Goal: Transaction & Acquisition: Book appointment/travel/reservation

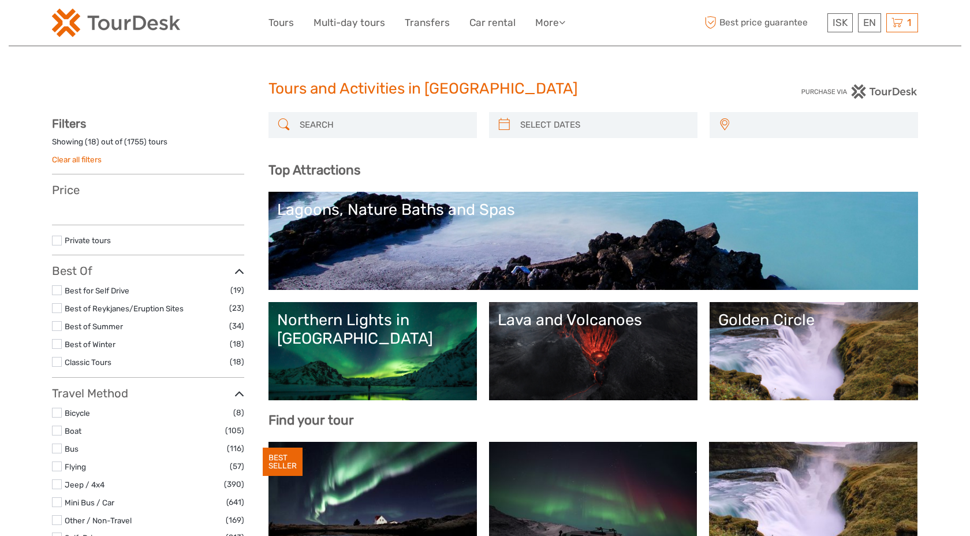
select select
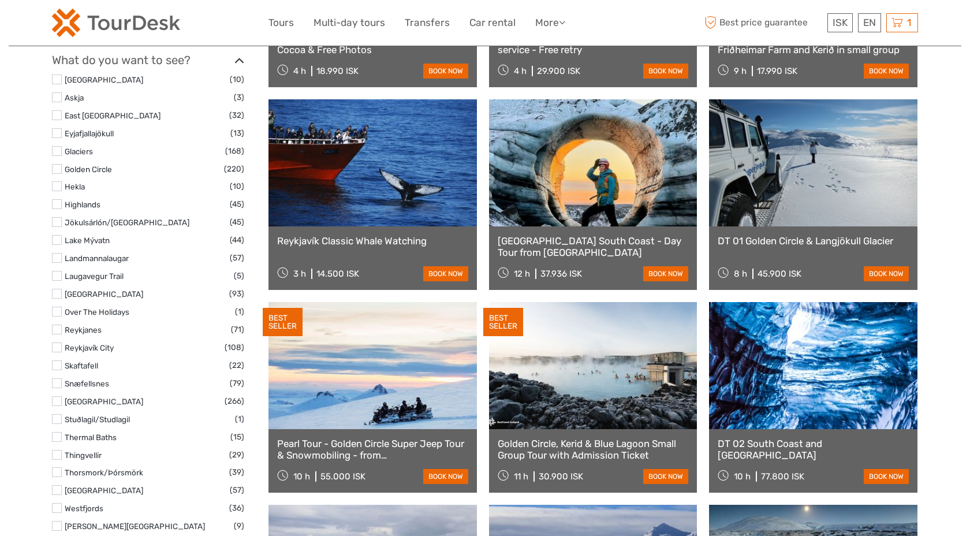
scroll to position [541, 0]
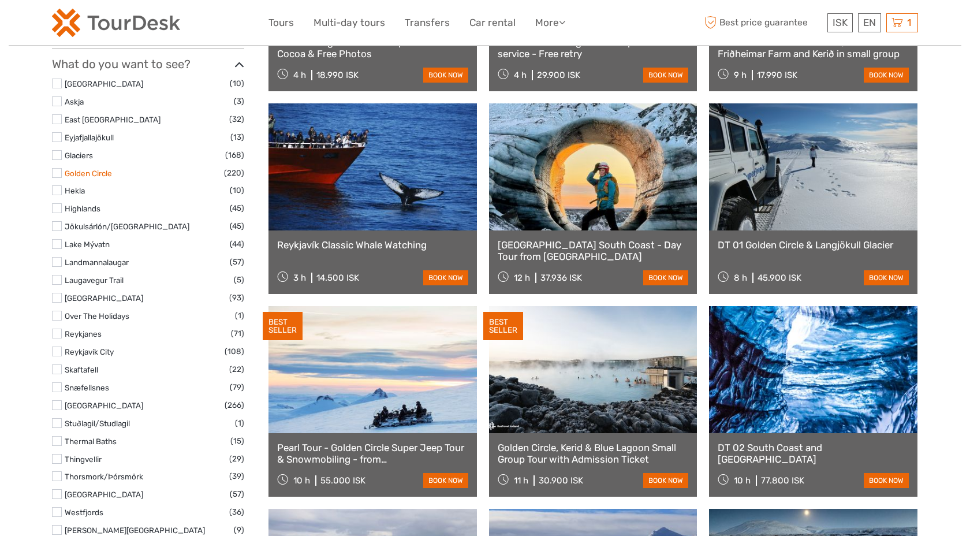
click at [94, 169] on link "Golden Circle" at bounding box center [88, 173] width 47 height 9
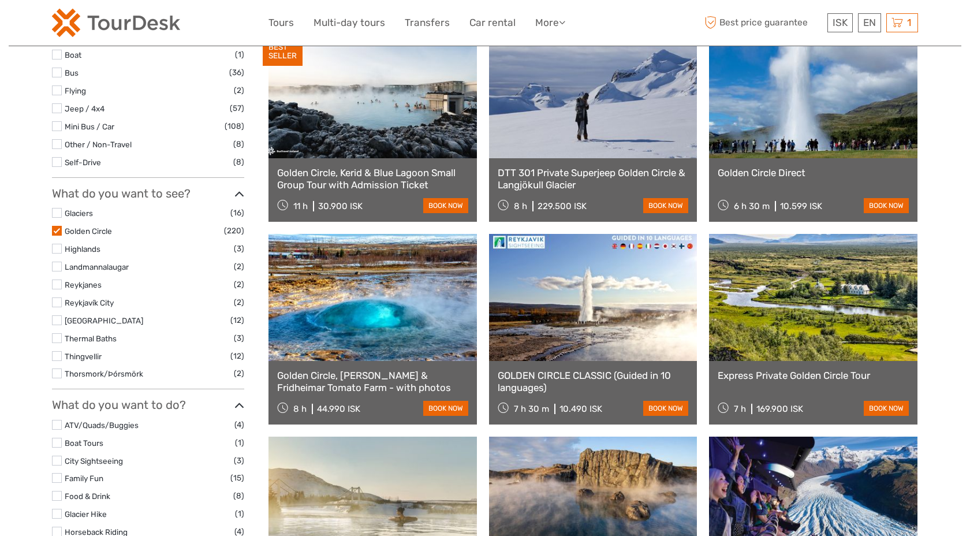
scroll to position [504, 0]
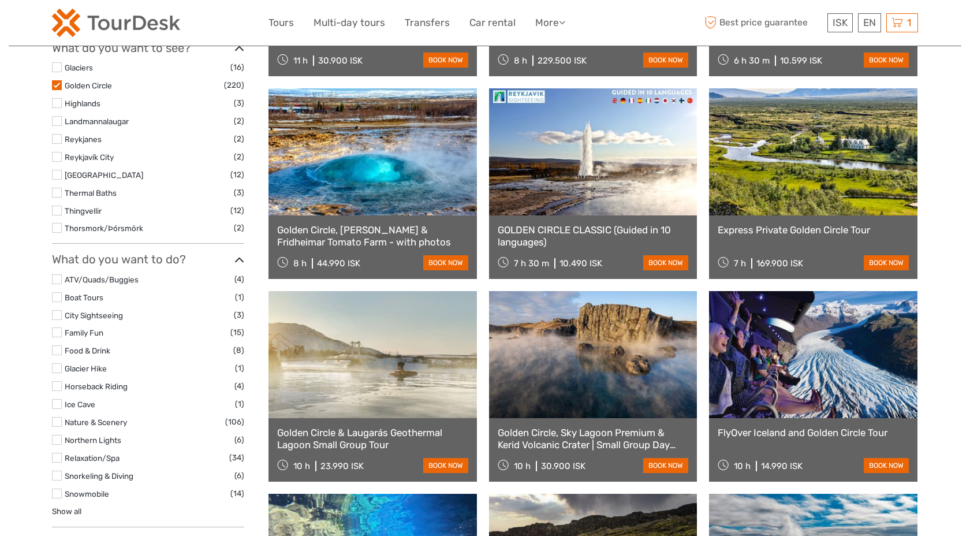
click at [491, 140] on link at bounding box center [593, 151] width 209 height 127
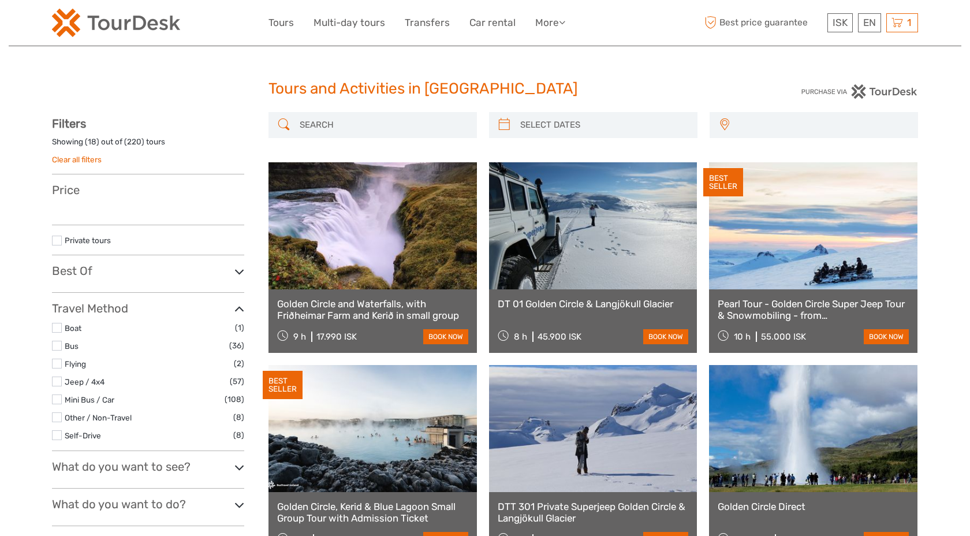
select select
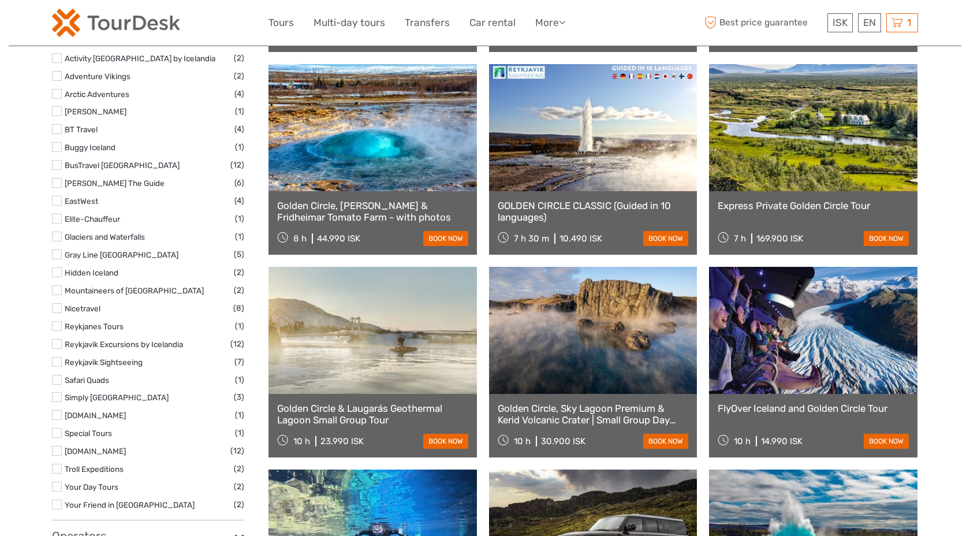
select select
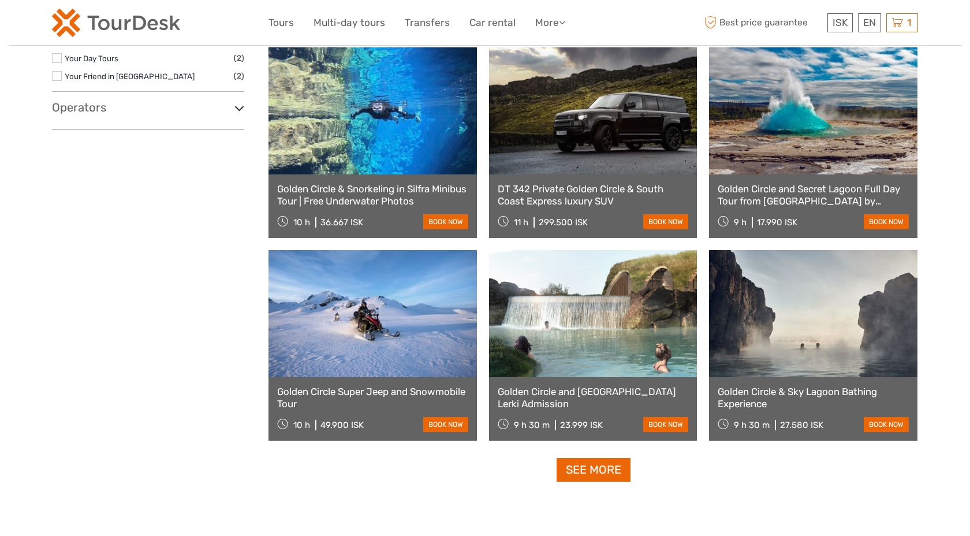
scroll to position [953, 0]
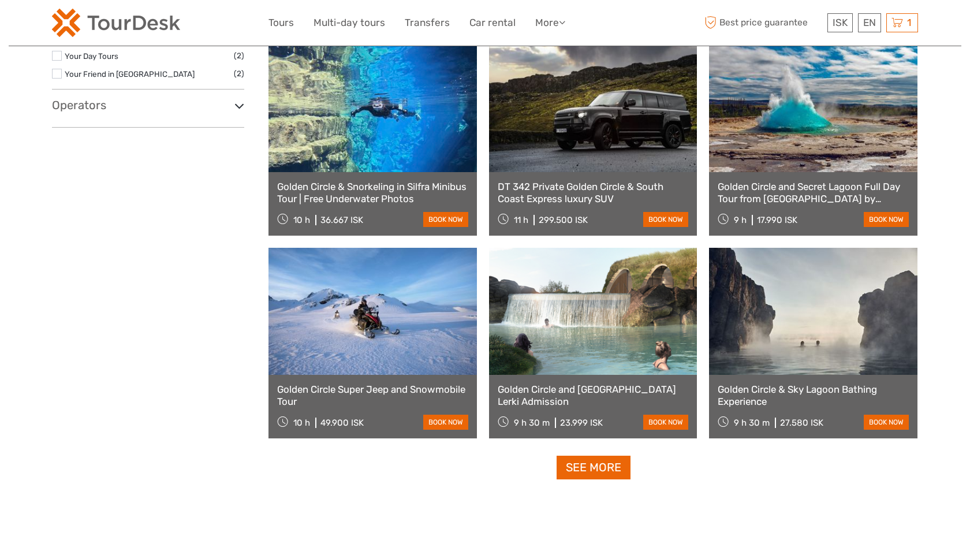
click at [599, 470] on link "See more" at bounding box center [594, 468] width 74 height 24
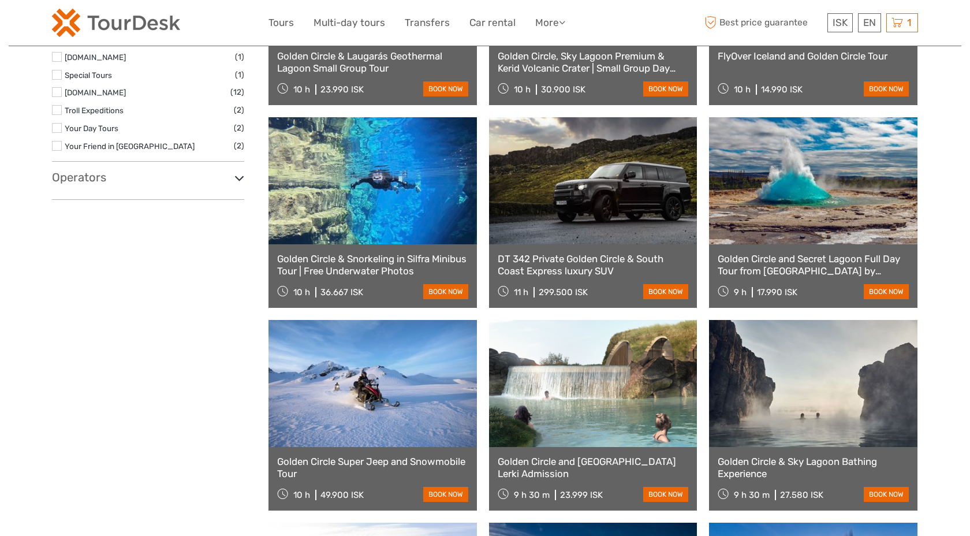
scroll to position [883, 0]
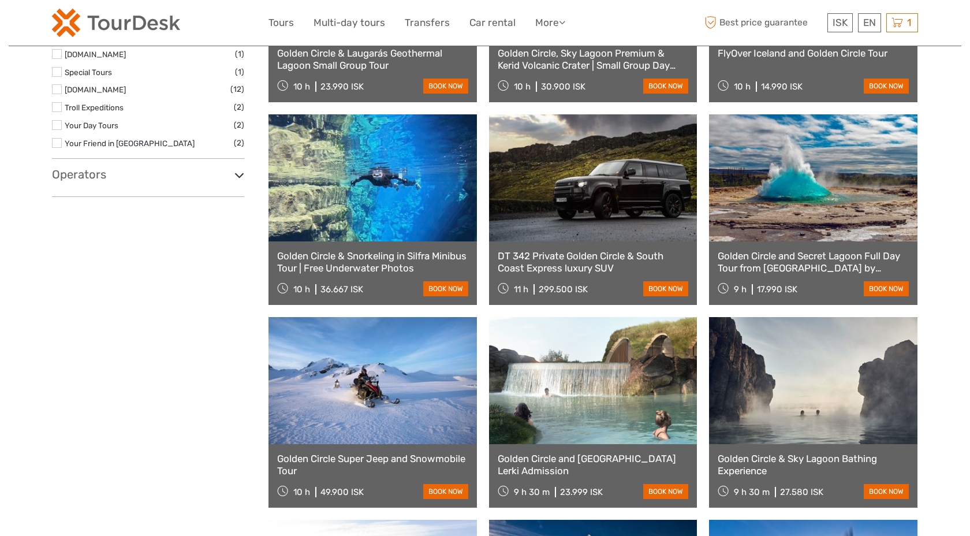
click at [667, 187] on link at bounding box center [593, 177] width 209 height 127
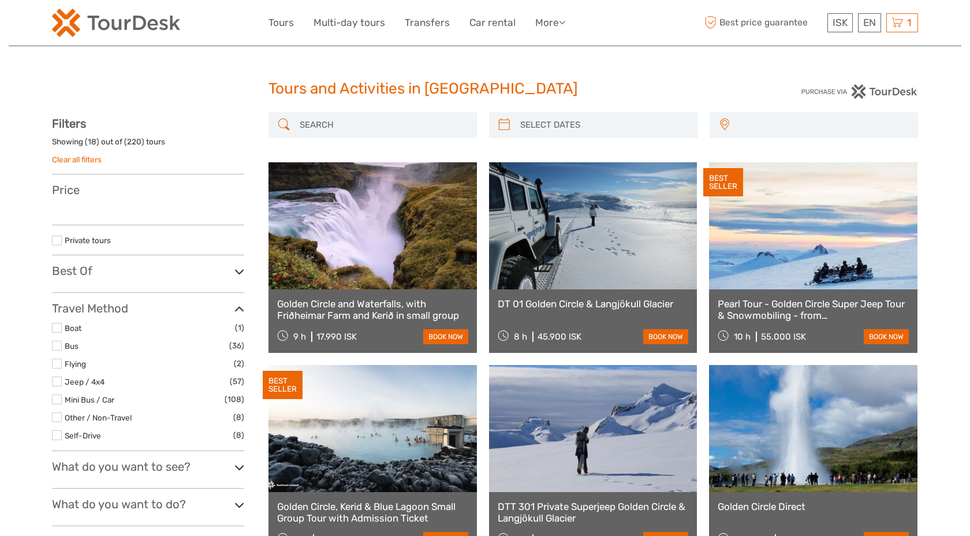
select select
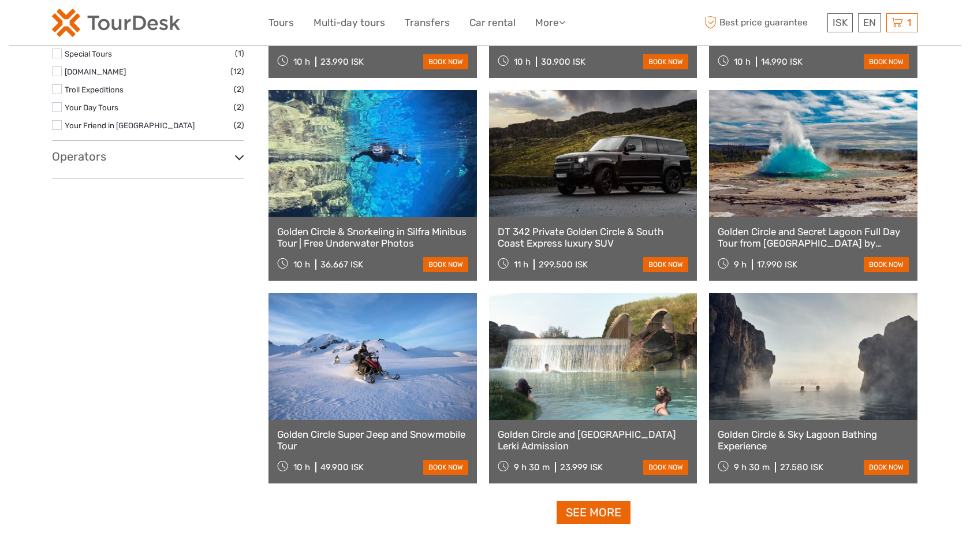
select select
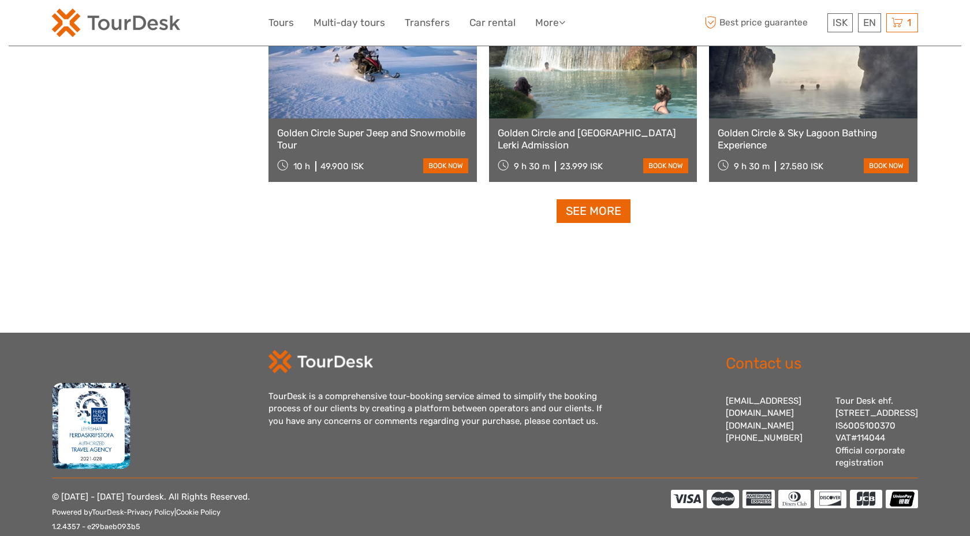
scroll to position [1245, 0]
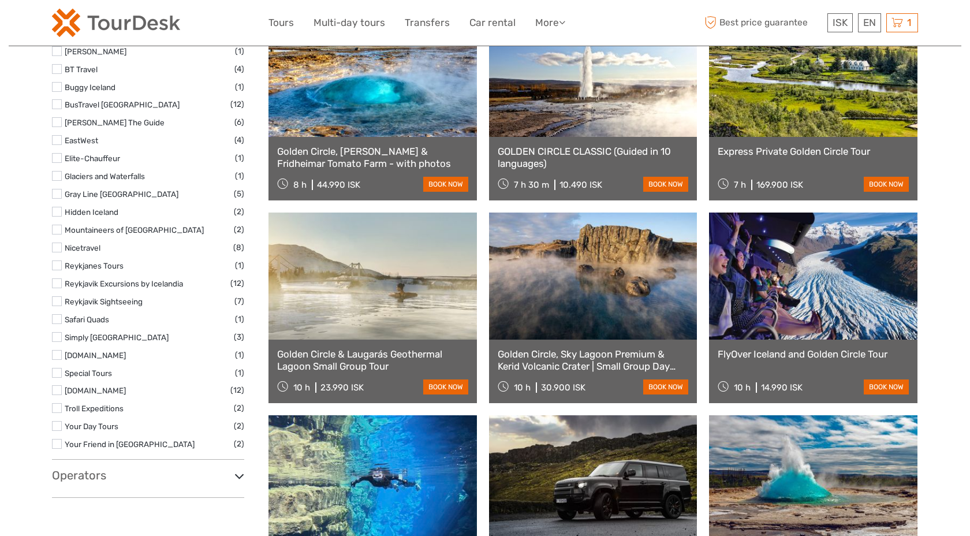
scroll to position [1038, 0]
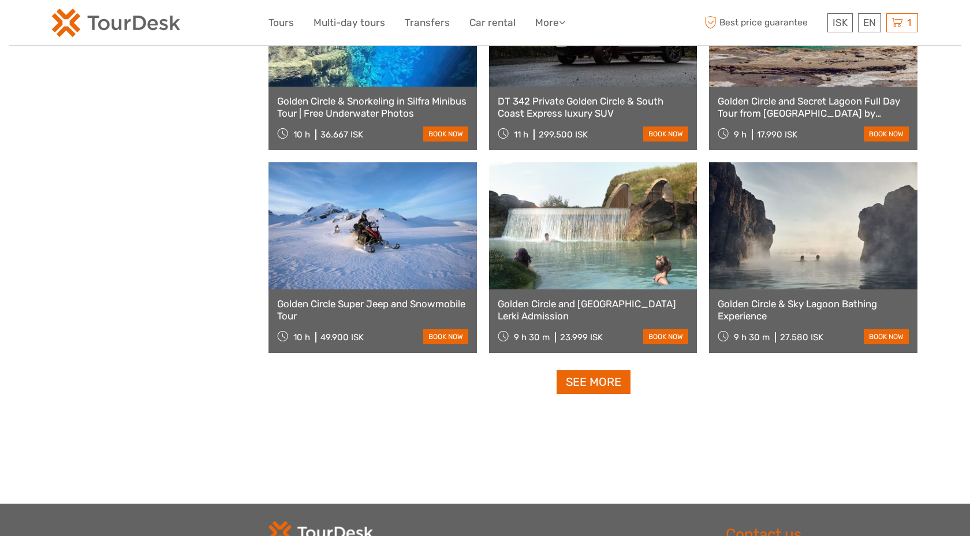
click at [580, 392] on link "See more" at bounding box center [594, 382] width 74 height 24
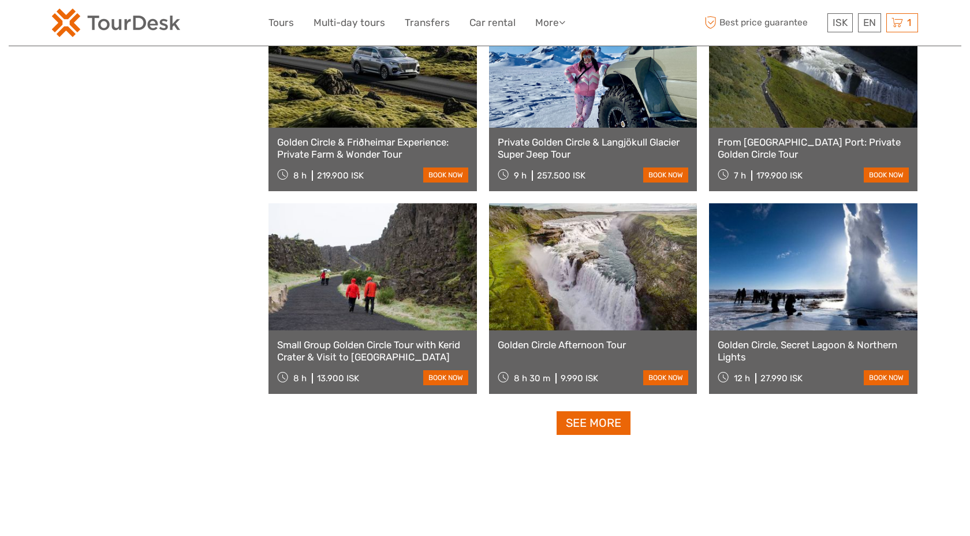
scroll to position [2212, 0]
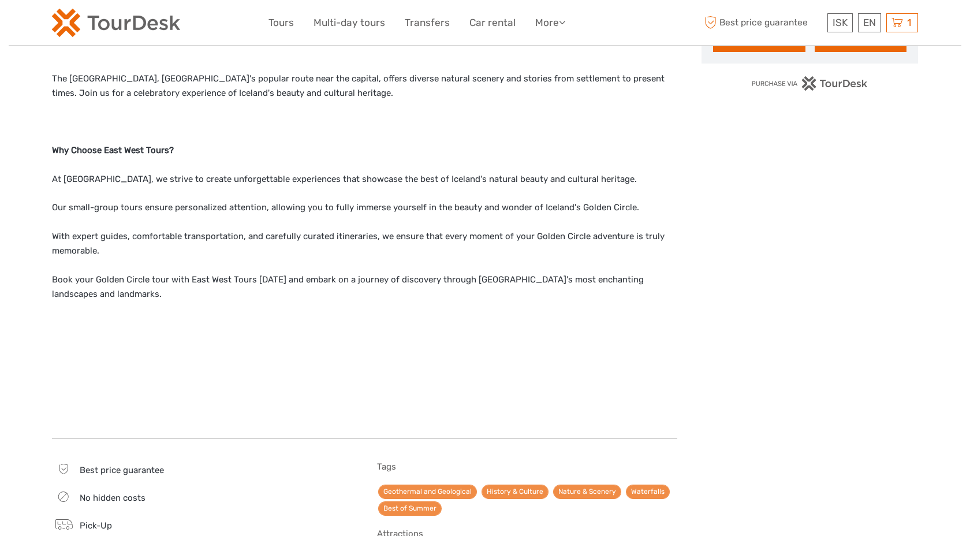
scroll to position [1040, 0]
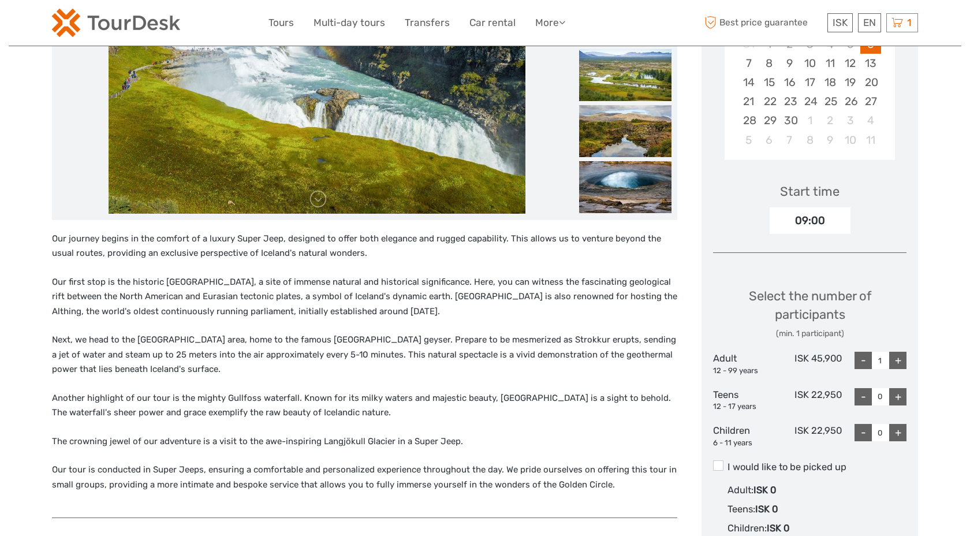
scroll to position [346, 0]
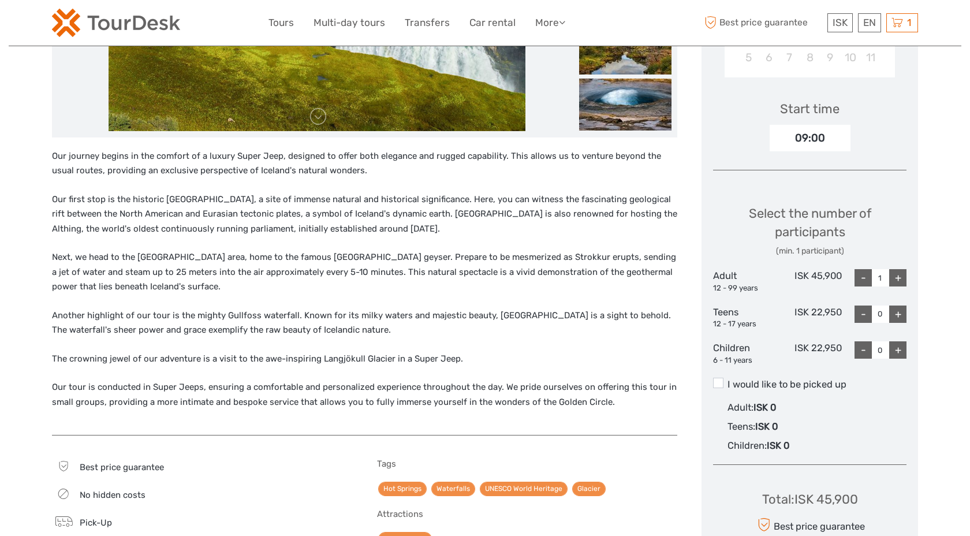
click at [903, 277] on div "+" at bounding box center [898, 277] width 17 height 17
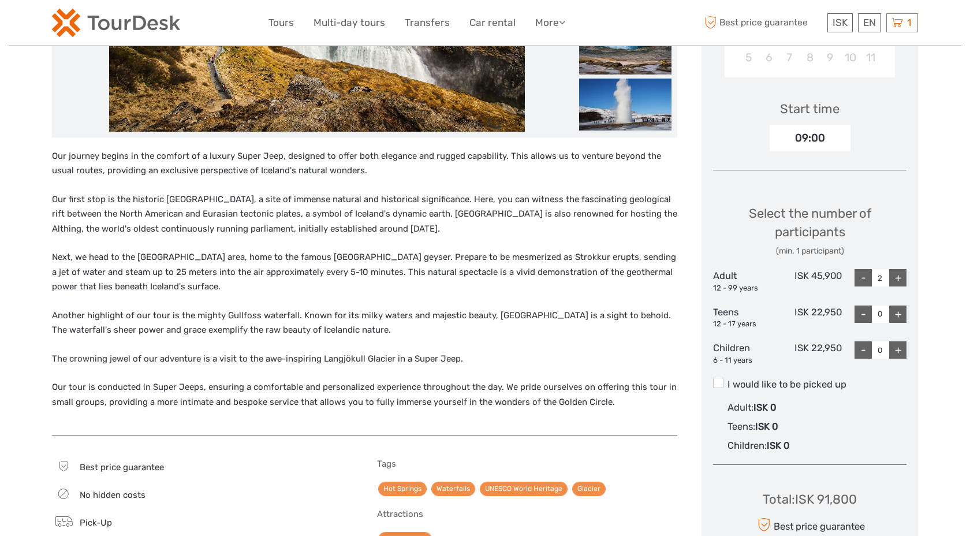
click at [902, 277] on div "+" at bounding box center [898, 277] width 17 height 17
click at [898, 277] on div "+" at bounding box center [898, 277] width 17 height 17
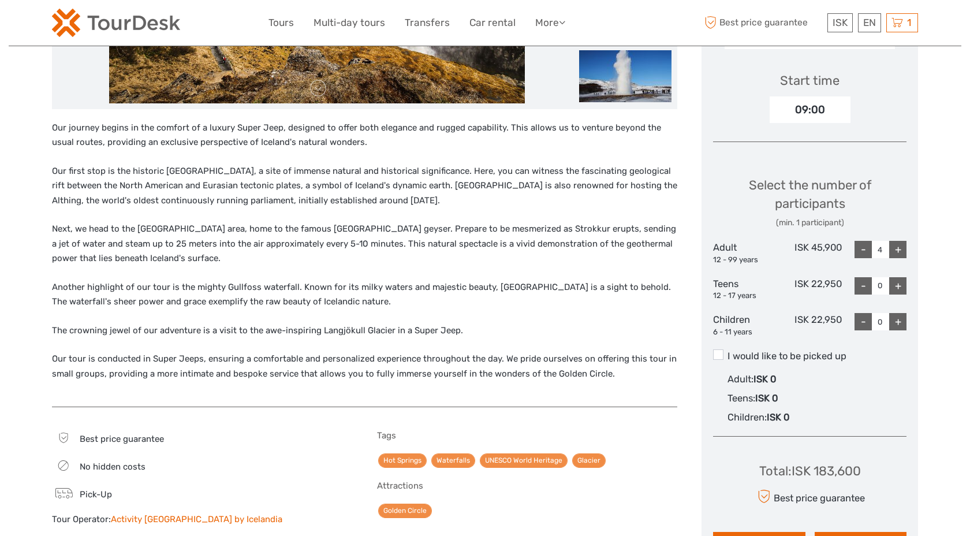
scroll to position [385, 0]
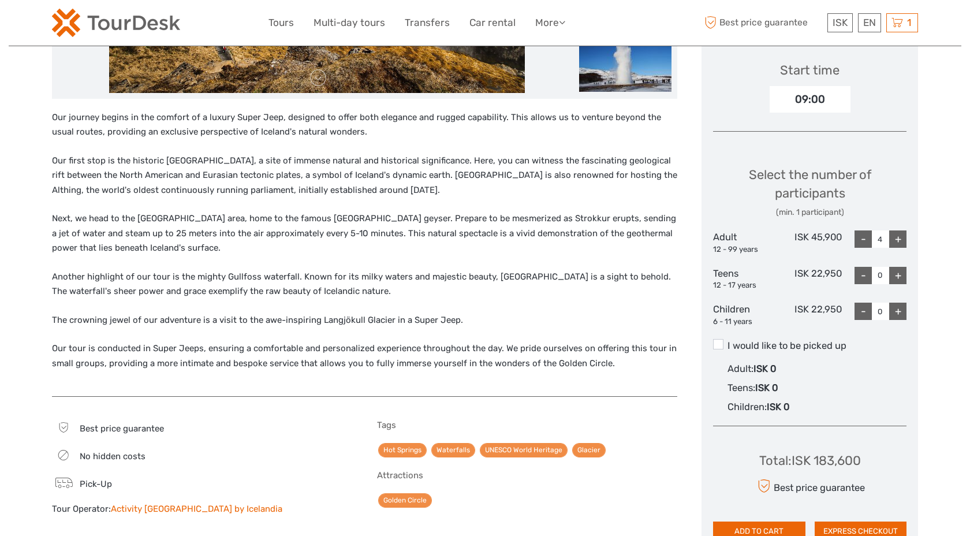
click at [899, 243] on div "+" at bounding box center [898, 238] width 17 height 17
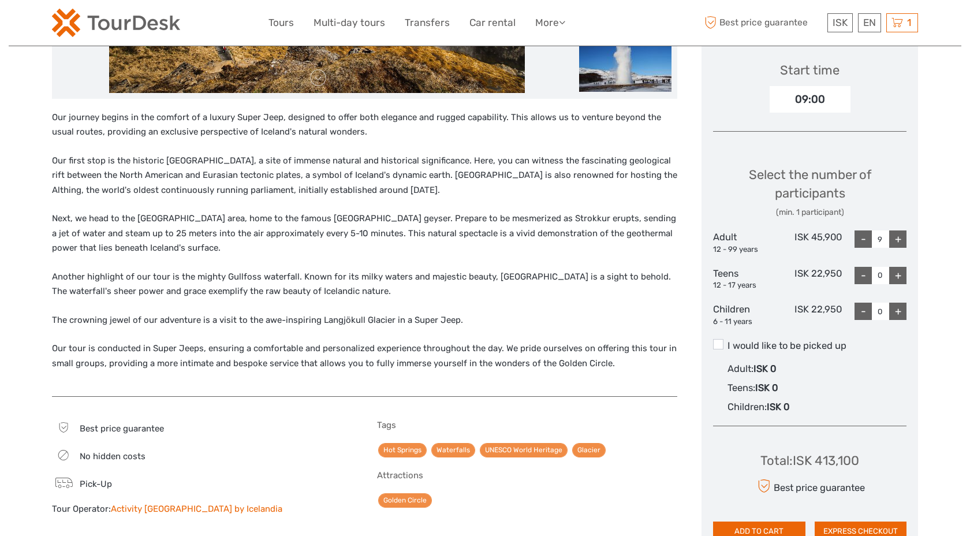
click at [899, 243] on div "+" at bounding box center [898, 238] width 17 height 17
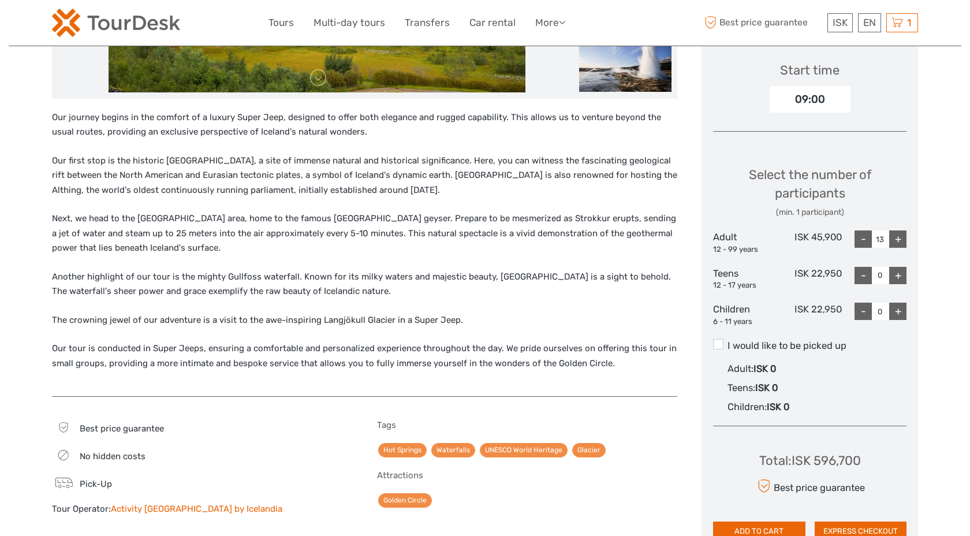
click at [899, 243] on div "+" at bounding box center [898, 238] width 17 height 17
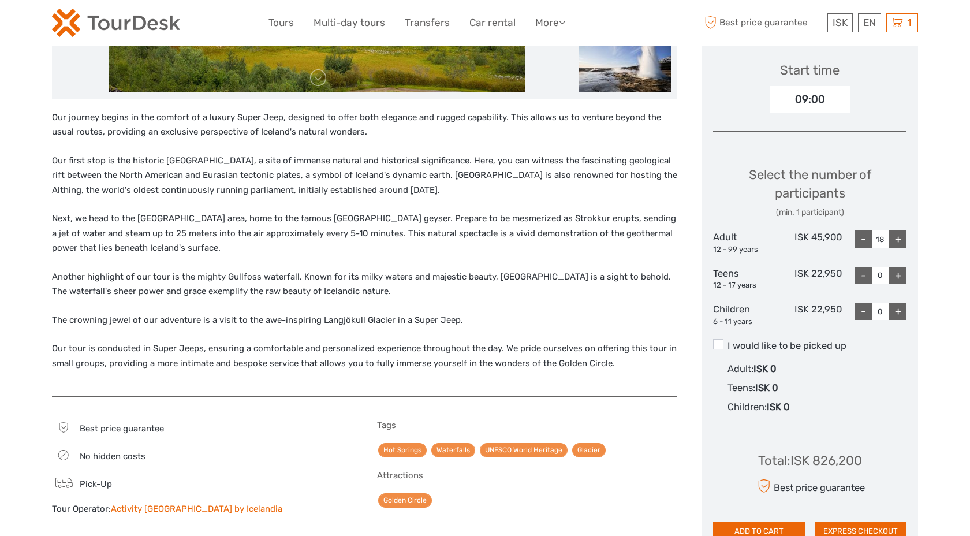
click at [899, 243] on div "+" at bounding box center [898, 238] width 17 height 17
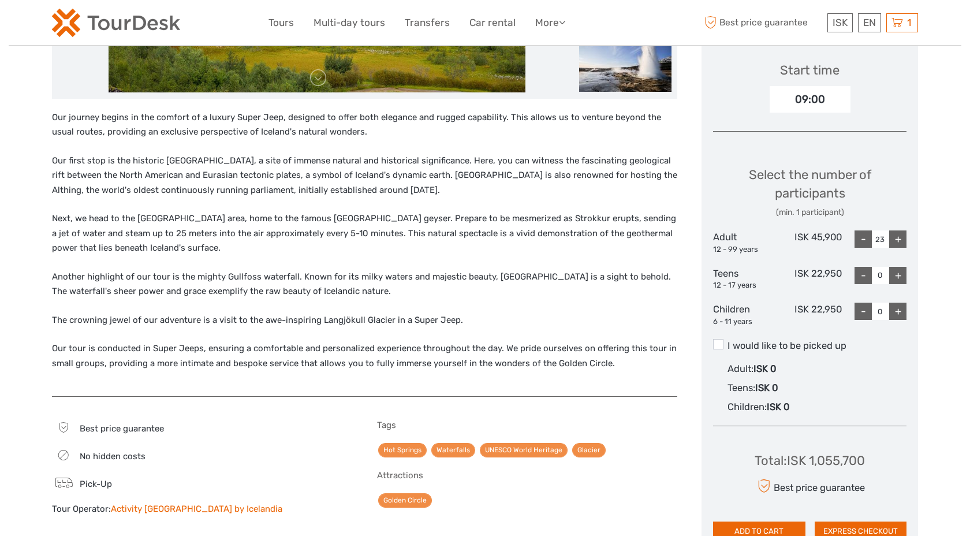
click at [899, 243] on div "+" at bounding box center [898, 238] width 17 height 17
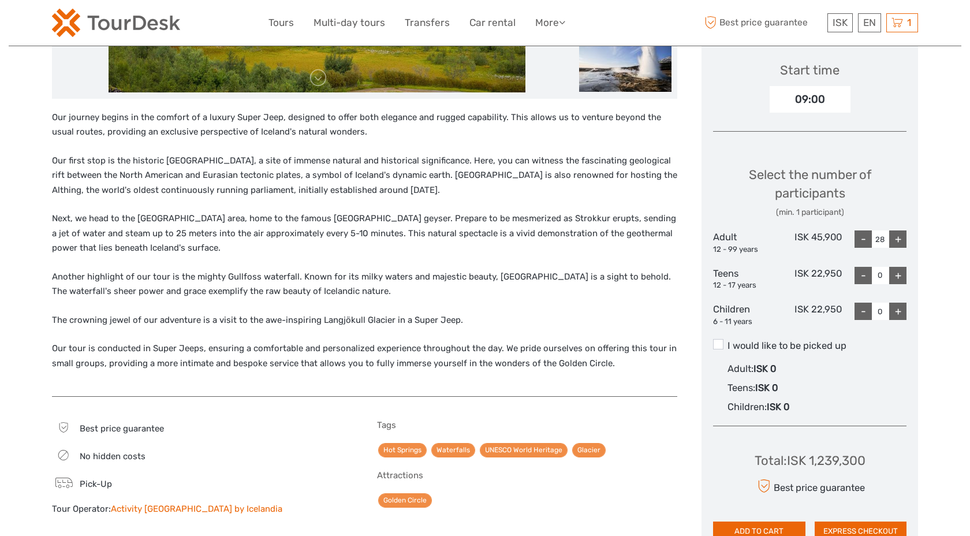
click at [899, 243] on div "+" at bounding box center [898, 238] width 17 height 17
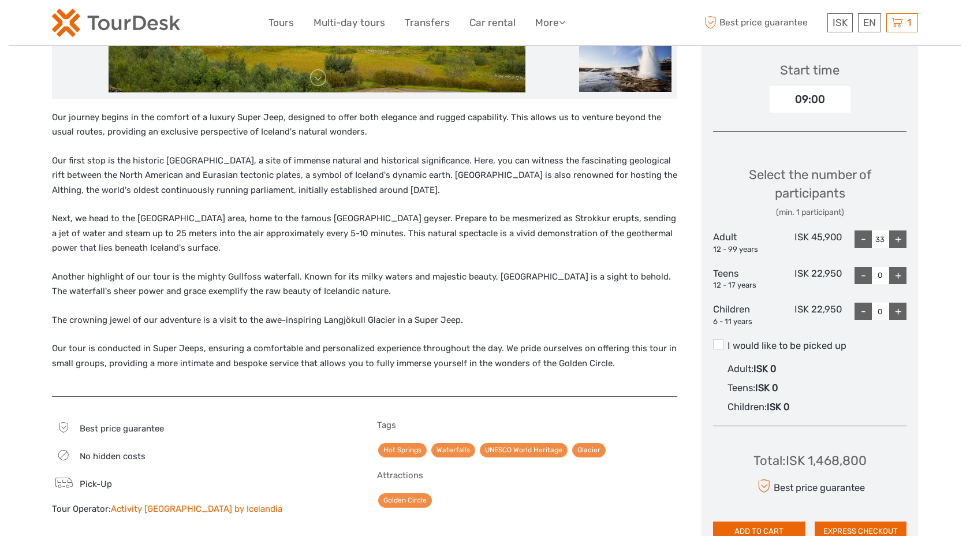
click at [899, 243] on div "+" at bounding box center [898, 238] width 17 height 17
click at [867, 233] on div "-" at bounding box center [863, 238] width 17 height 17
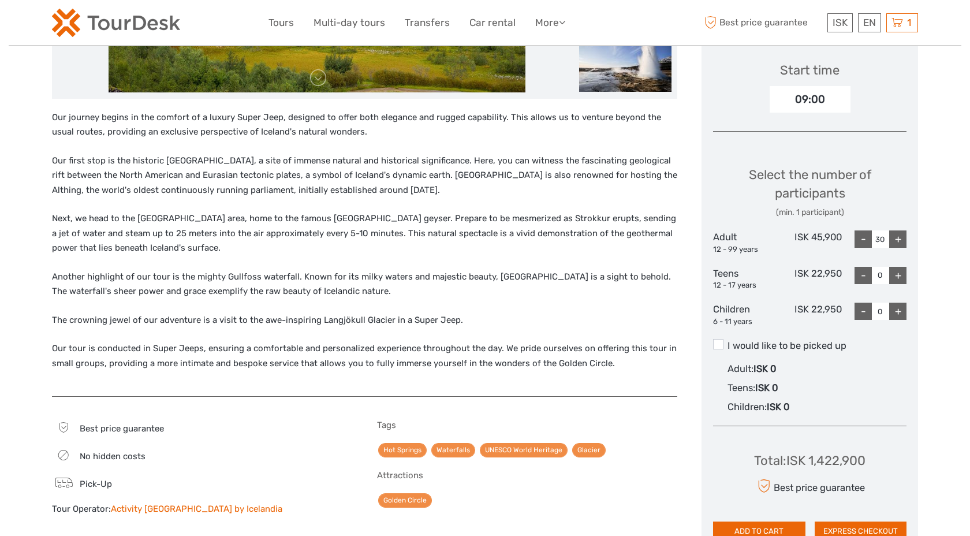
click at [867, 233] on div "-" at bounding box center [863, 238] width 17 height 17
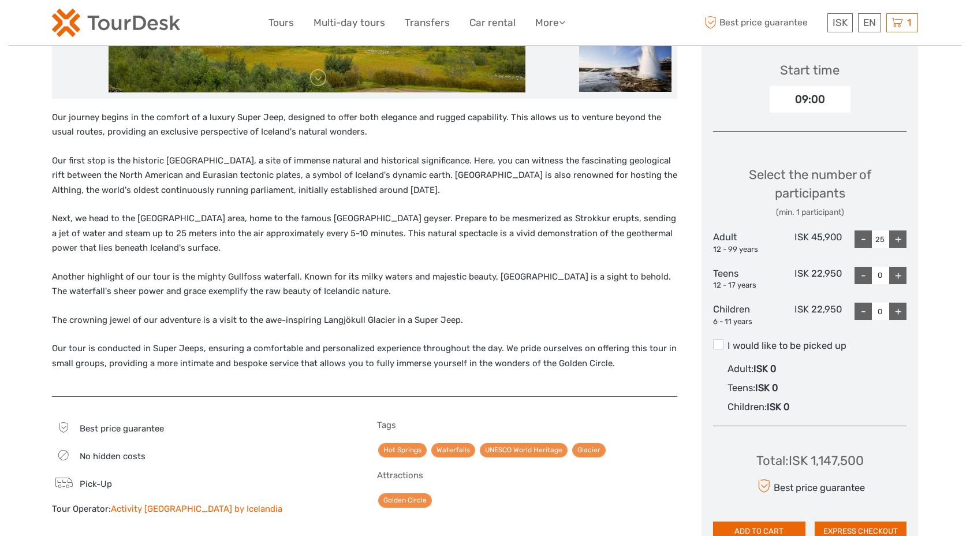
click at [867, 233] on div "-" at bounding box center [863, 238] width 17 height 17
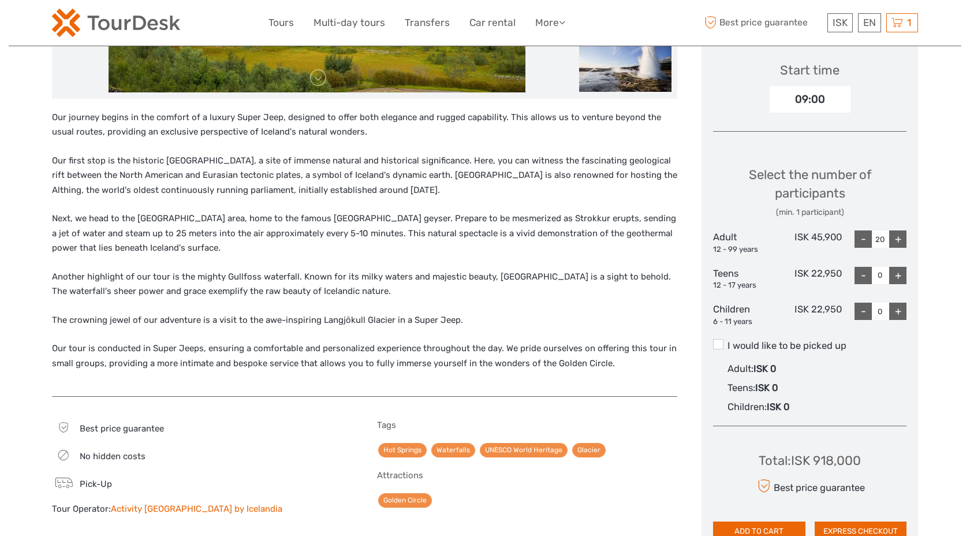
click at [867, 233] on div "-" at bounding box center [863, 238] width 17 height 17
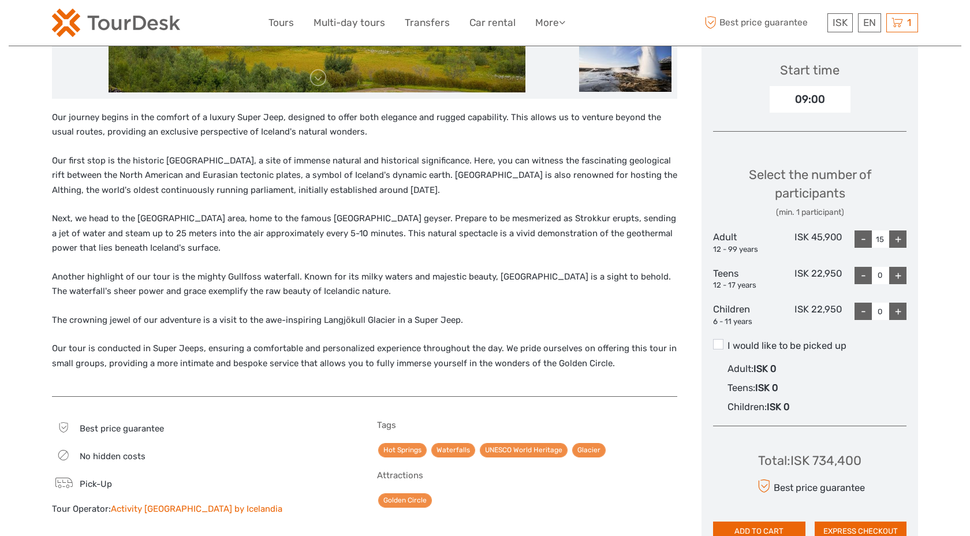
click at [867, 233] on div "-" at bounding box center [863, 238] width 17 height 17
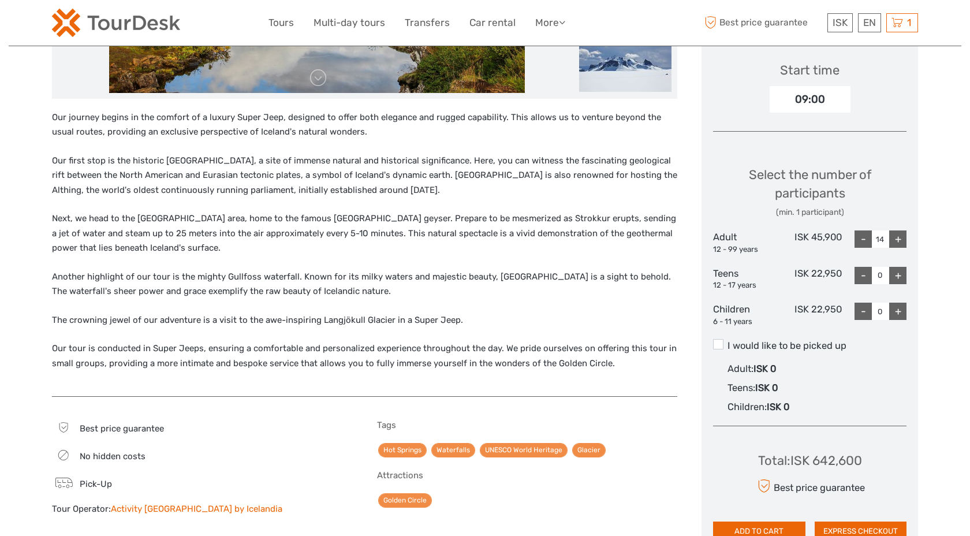
click at [867, 233] on div "-" at bounding box center [863, 238] width 17 height 17
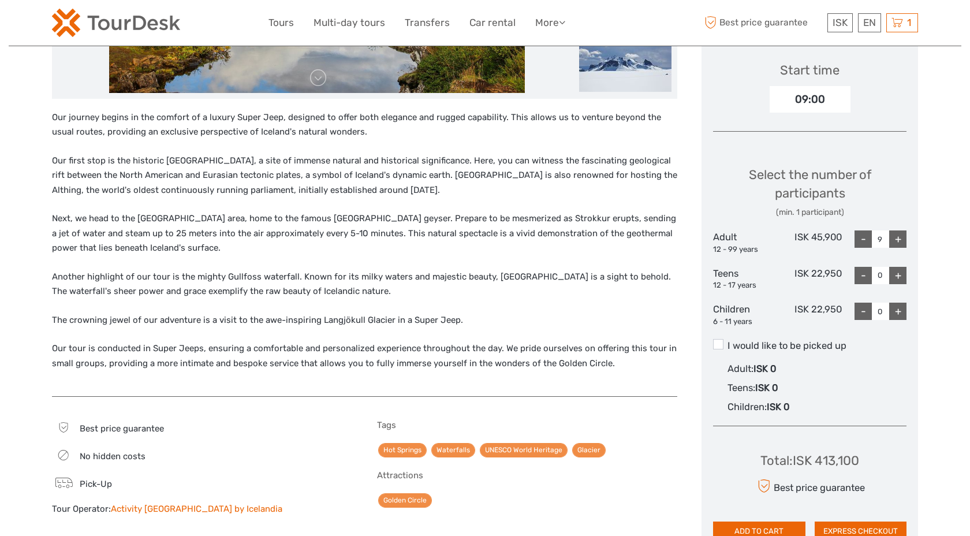
click at [867, 233] on div "-" at bounding box center [863, 238] width 17 height 17
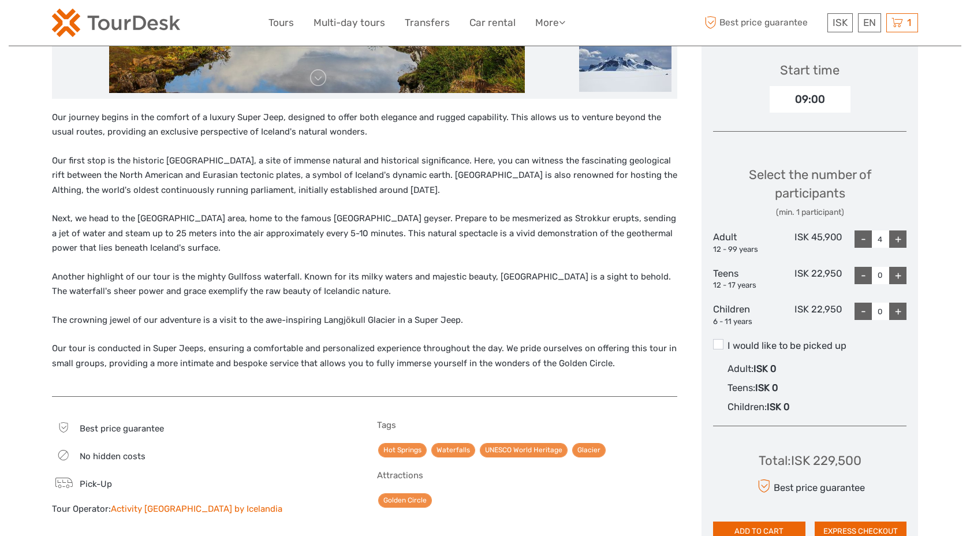
click at [867, 233] on div "-" at bounding box center [863, 238] width 17 height 17
type input "0"
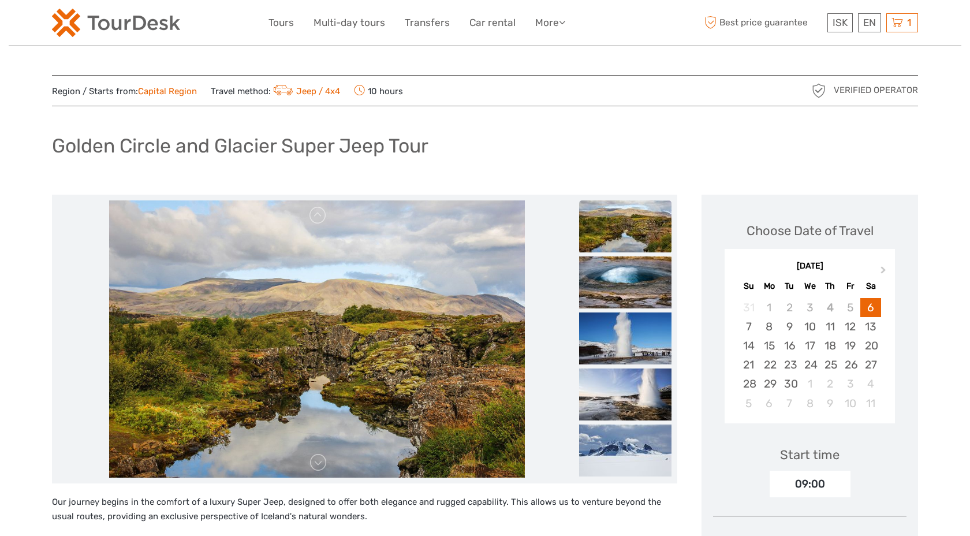
scroll to position [90, 0]
